Goal: Find contact information: Find contact information

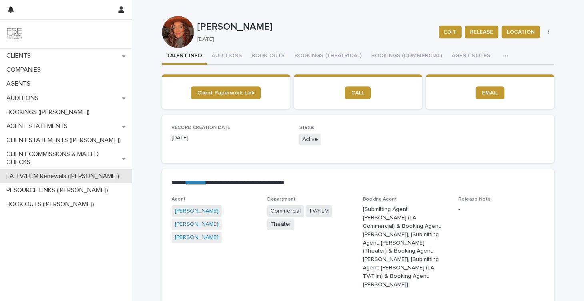
click at [48, 182] on div "LA TV/FILM Renewals ([PERSON_NAME])" at bounding box center [66, 176] width 132 height 14
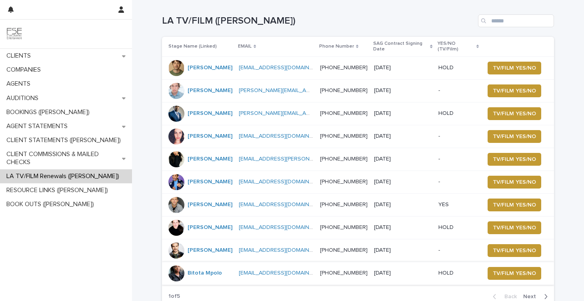
scroll to position [29, 0]
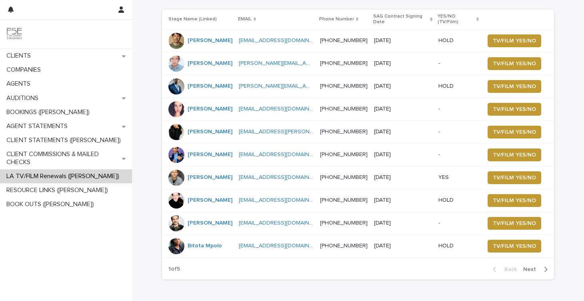
click at [532, 266] on span "Next" at bounding box center [532, 269] width 18 height 6
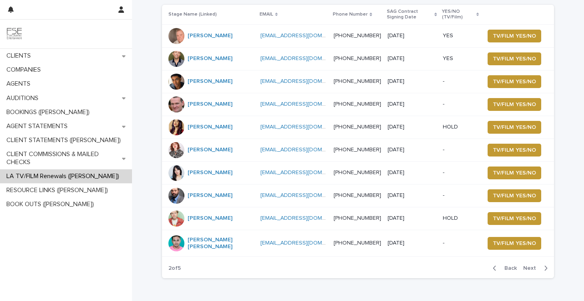
click at [531, 267] on span "Next" at bounding box center [532, 268] width 18 height 6
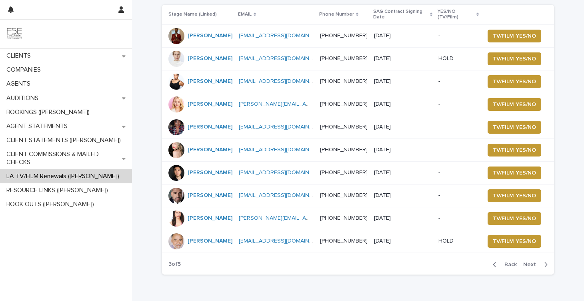
click at [535, 267] on span "Next" at bounding box center [532, 265] width 18 height 6
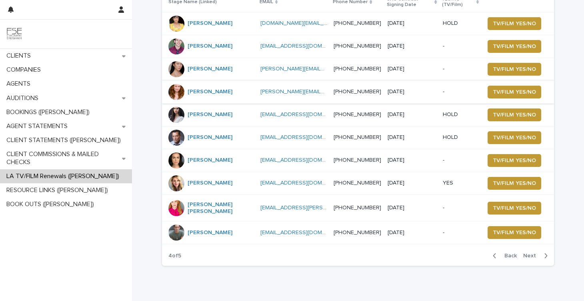
scroll to position [48, 0]
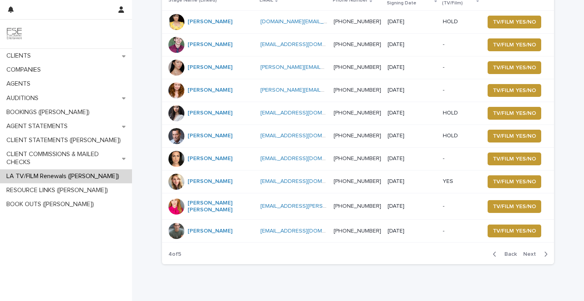
click at [530, 254] on span "Next" at bounding box center [532, 254] width 18 height 6
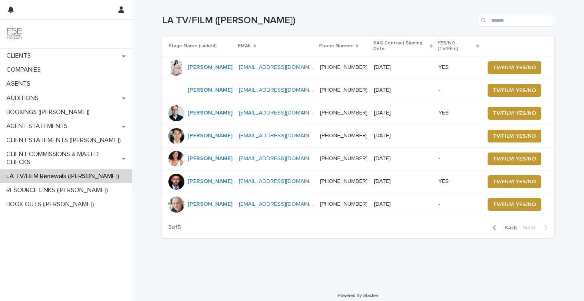
click at [506, 225] on span "Back" at bounding box center [507, 228] width 17 height 6
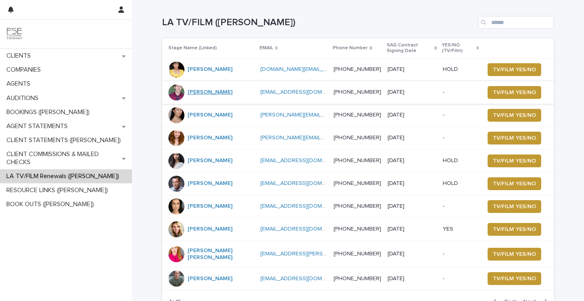
click at [217, 95] on link "[PERSON_NAME]" at bounding box center [210, 92] width 45 height 7
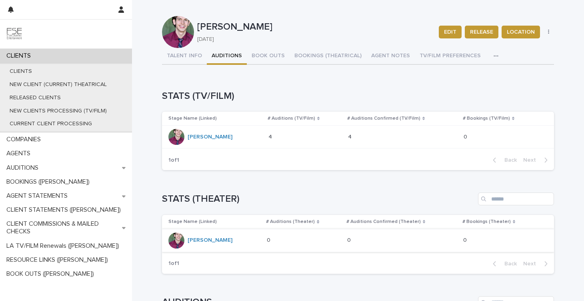
scroll to position [16, 0]
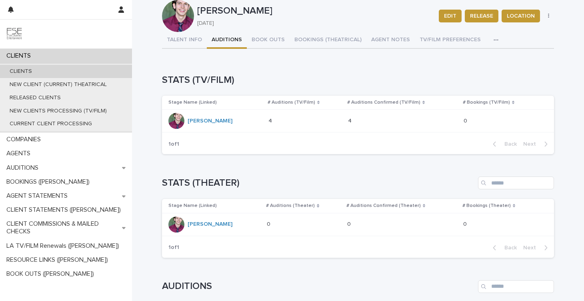
click at [53, 68] on div "CLIENTS" at bounding box center [66, 71] width 132 height 13
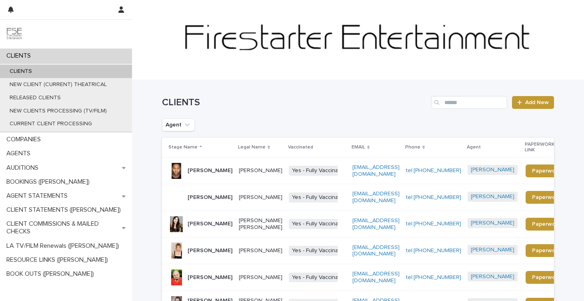
click at [463, 96] on div "CLIENTS Add New" at bounding box center [358, 99] width 392 height 38
click at [463, 104] on input "Search" at bounding box center [469, 102] width 76 height 13
type input "*******"
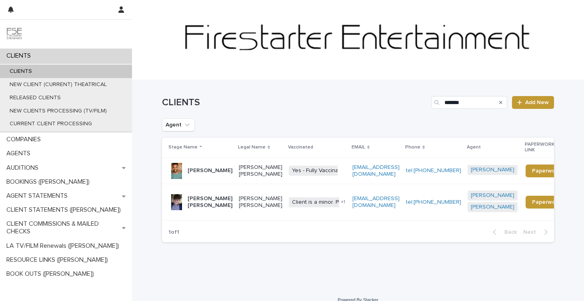
click at [220, 197] on p "[PERSON_NAME] [PERSON_NAME]" at bounding box center [210, 202] width 45 height 14
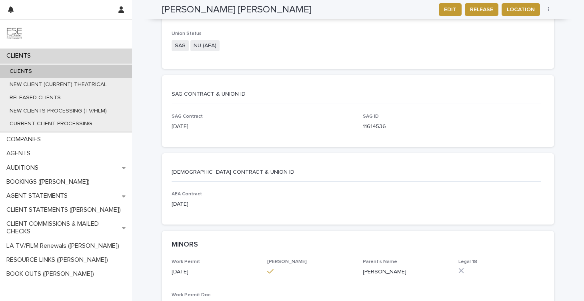
scroll to position [1655, 0]
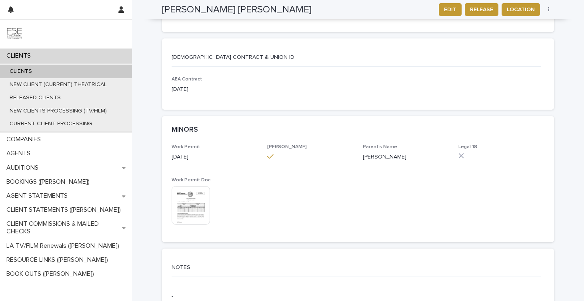
click at [204, 191] on img at bounding box center [191, 205] width 38 height 38
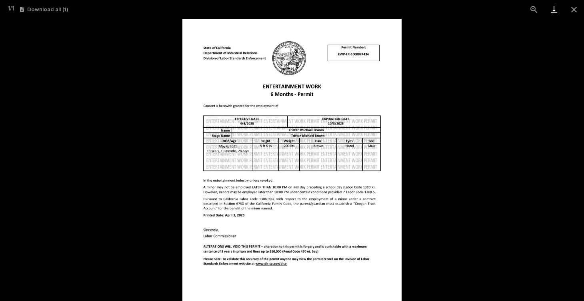
click at [551, 9] on link "Download" at bounding box center [554, 9] width 20 height 19
click at [570, 7] on button "Close gallery" at bounding box center [574, 9] width 20 height 19
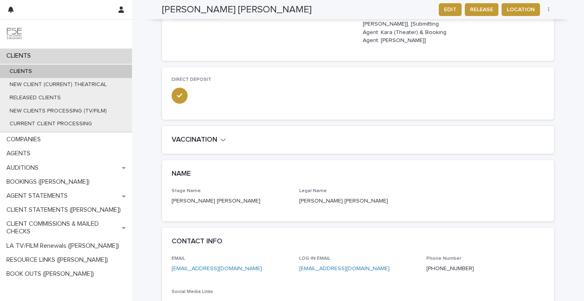
scroll to position [322, 0]
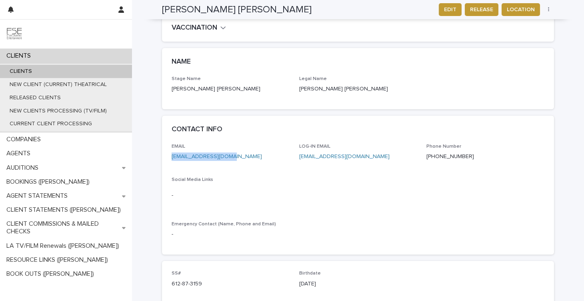
drag, startPoint x: 245, startPoint y: 142, endPoint x: 169, endPoint y: 140, distance: 76.0
click at [169, 144] on div "EMAIL [EMAIL_ADDRESS][DOMAIN_NAME] LOG-IN EMAIL [EMAIL_ADDRESS][DOMAIN_NAME] Ph…" at bounding box center [358, 199] width 392 height 111
copy link "[EMAIL_ADDRESS][DOMAIN_NAME]"
drag, startPoint x: 357, startPoint y: 141, endPoint x: 294, endPoint y: 141, distance: 62.8
click at [295, 144] on div "EMAIL [EMAIL_ADDRESS][DOMAIN_NAME] LOG-IN EMAIL [EMAIL_ADDRESS][DOMAIN_NAME] Ph…" at bounding box center [358, 195] width 373 height 102
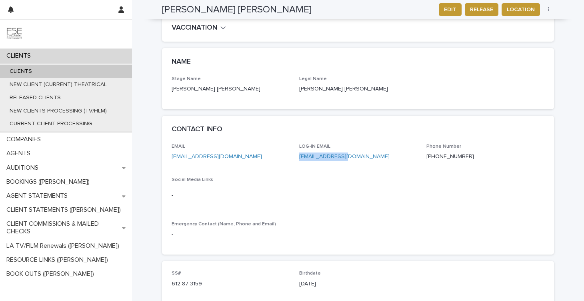
copy link "[EMAIL_ADDRESS][DOMAIN_NAME]"
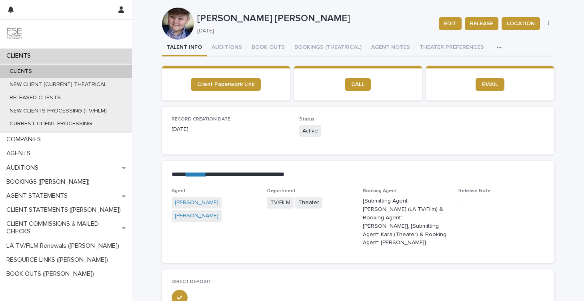
scroll to position [16, 0]
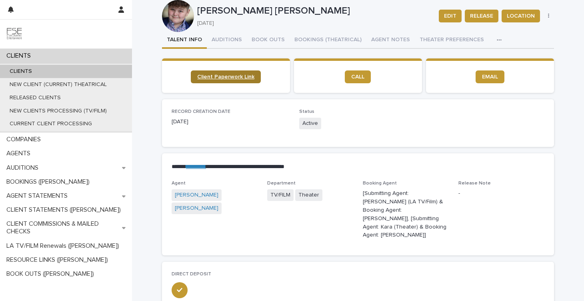
click at [245, 76] on span "Client Paperwork Link" at bounding box center [225, 77] width 57 height 6
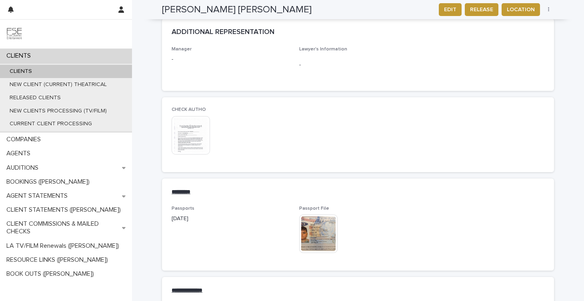
scroll to position [823, 0]
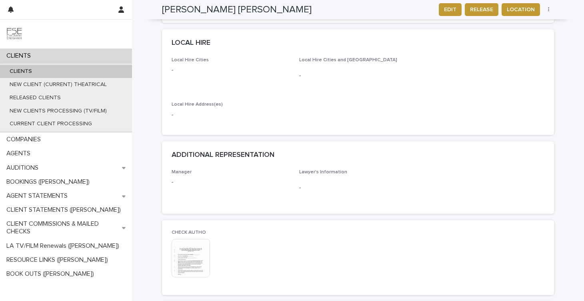
click at [205, 245] on img at bounding box center [191, 258] width 38 height 38
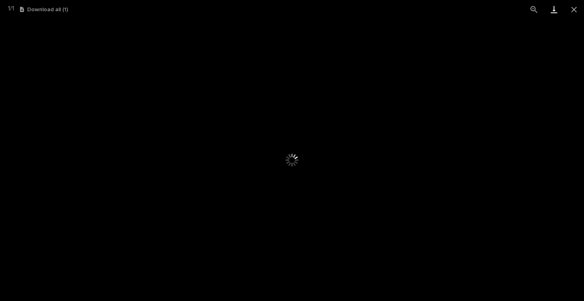
click at [554, 9] on link "Download" at bounding box center [554, 9] width 20 height 19
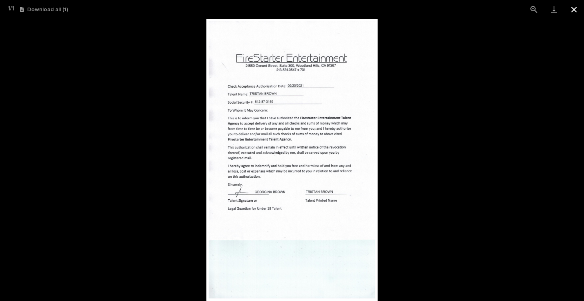
click at [574, 10] on button "Close gallery" at bounding box center [574, 9] width 20 height 19
